Goal: Information Seeking & Learning: Learn about a topic

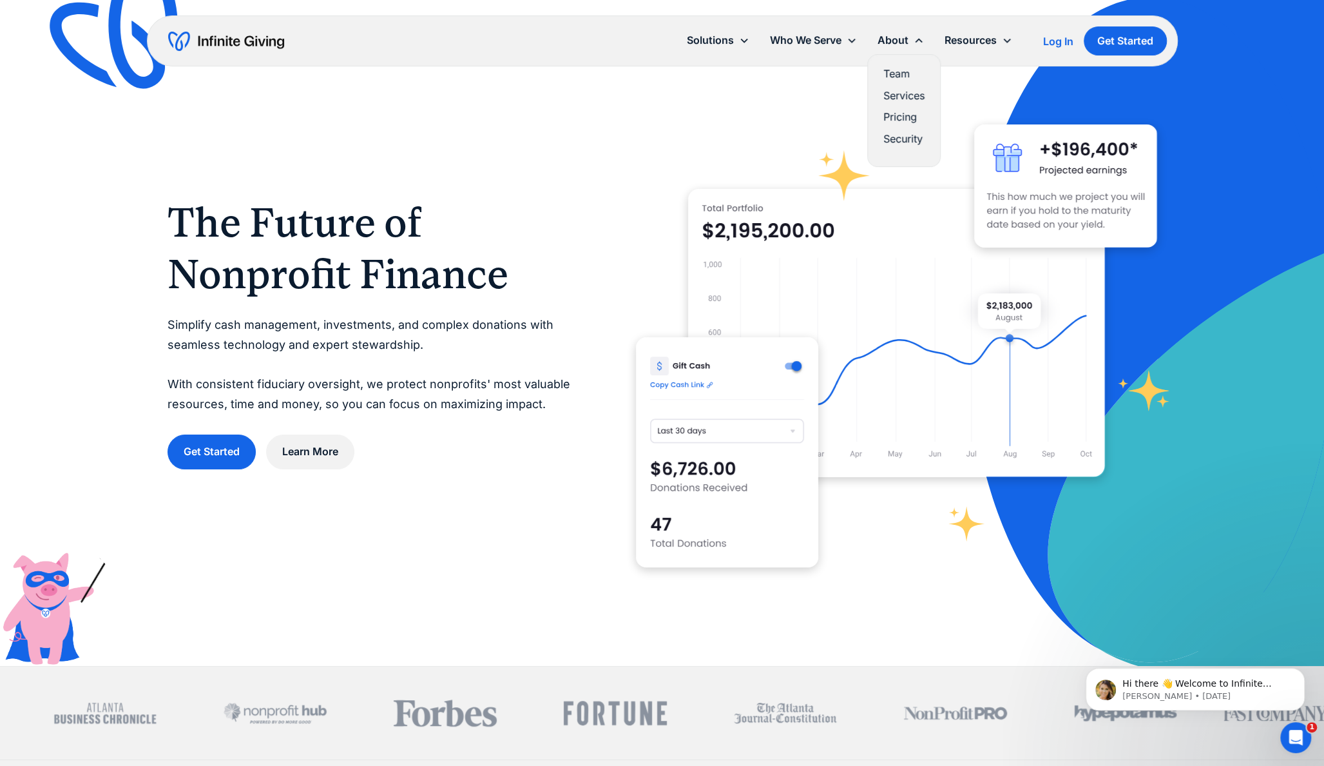
click at [898, 119] on link "Pricing" at bounding box center [903, 116] width 41 height 17
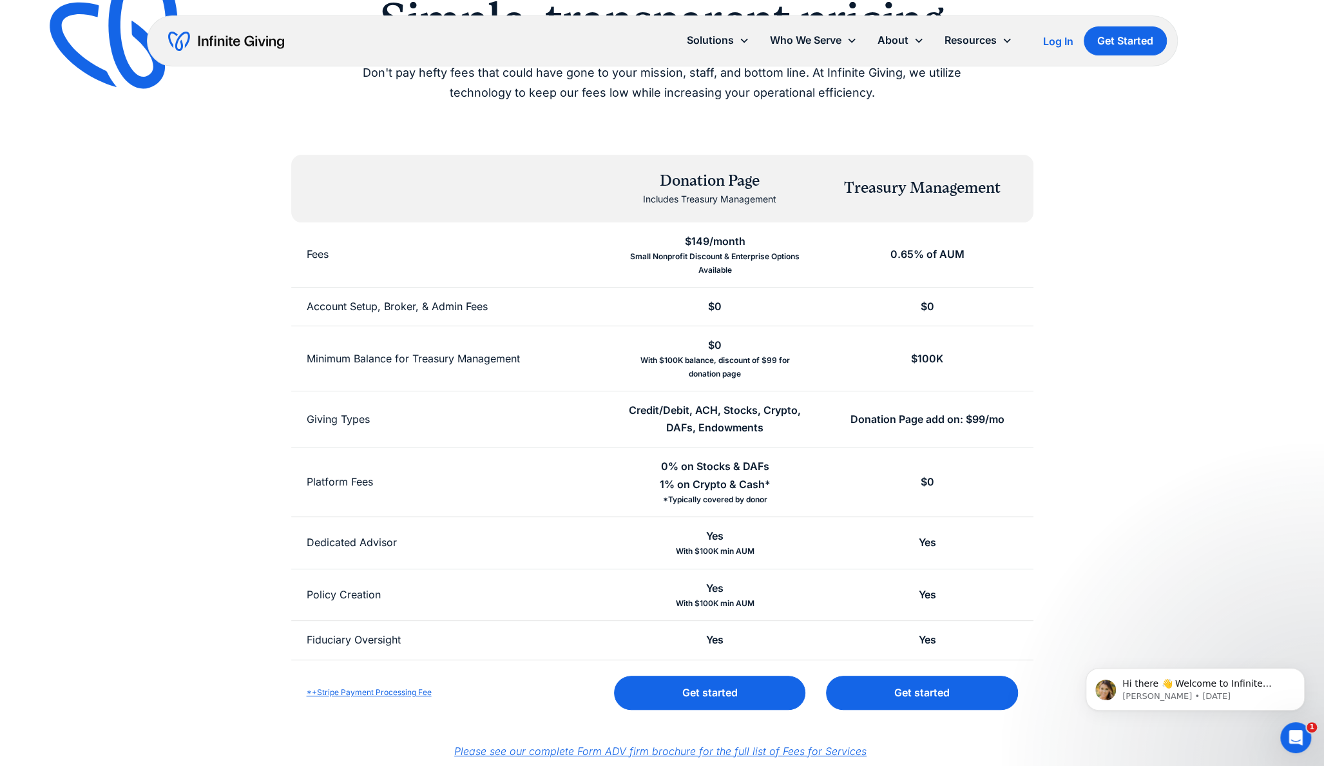
scroll to position [135, 0]
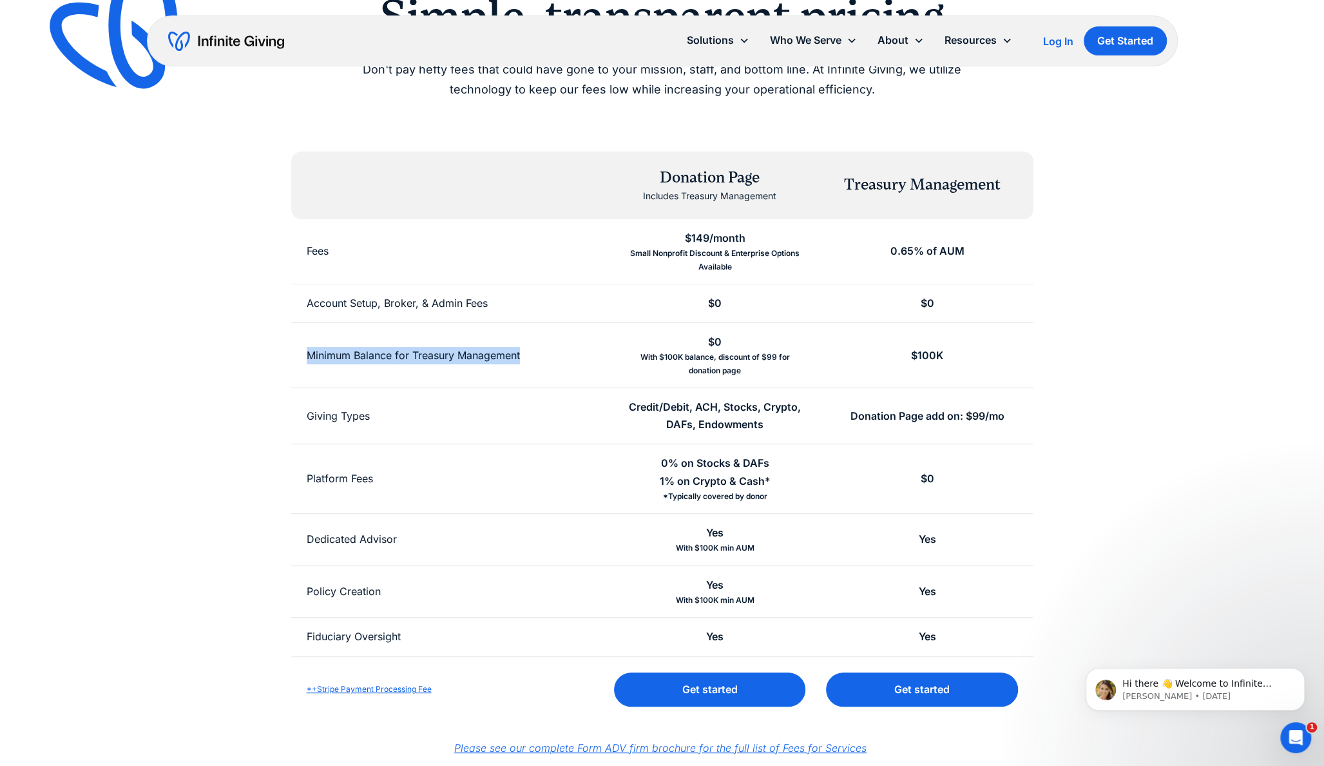
drag, startPoint x: 527, startPoint y: 352, endPoint x: 307, endPoint y: 351, distance: 220.4
click at [307, 351] on div "Minimum Balance for Treasury Management" at bounding box center [450, 355] width 318 height 64
copy div "Minimum Balance for Treasury Management"
click at [753, 550] on div "With $100K min AUM" at bounding box center [715, 547] width 79 height 13
click at [738, 262] on div "Small Nonprofit Discount & Enterprise Options Available" at bounding box center [714, 260] width 181 height 26
